Goal: Information Seeking & Learning: Learn about a topic

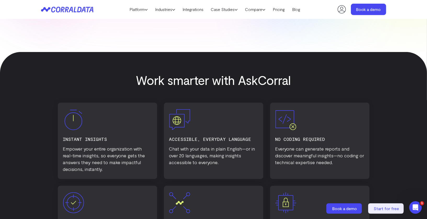
scroll to position [232, 0]
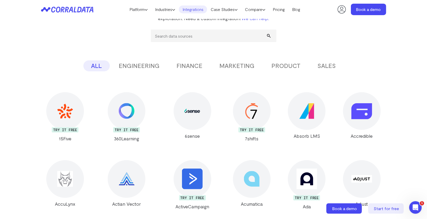
scroll to position [100, 0]
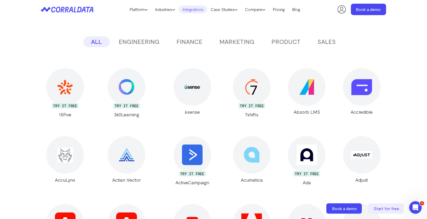
click at [177, 92] on div at bounding box center [193, 87] width 38 height 38
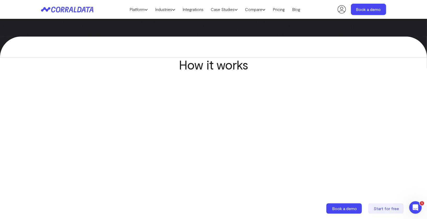
scroll to position [237, 0]
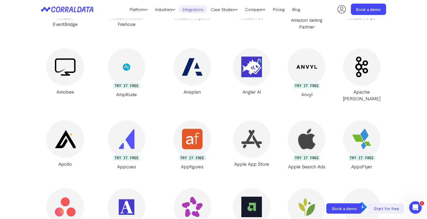
scroll to position [610, 0]
